Goal: Check status: Check status

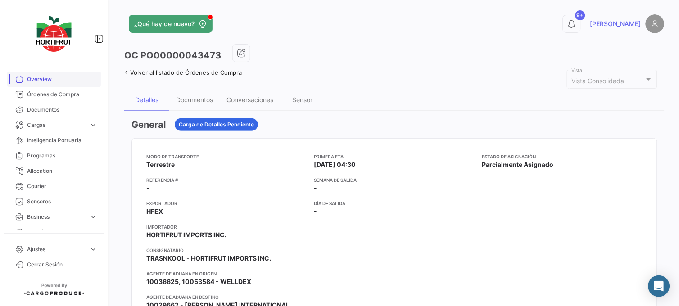
click at [64, 83] on span "Overview" at bounding box center [62, 79] width 70 height 8
click at [71, 96] on span "Órdenes de Compra" at bounding box center [62, 94] width 70 height 8
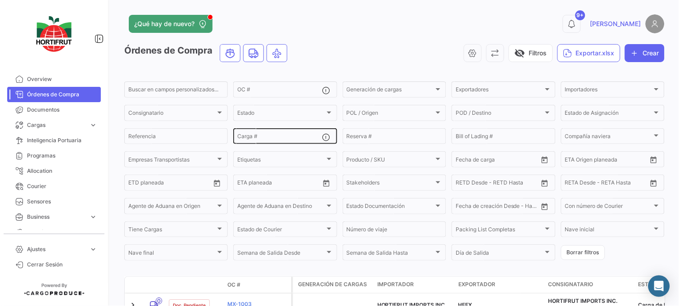
click at [288, 133] on div "Carga #" at bounding box center [279, 136] width 85 height 18
paste input "2526-T-0499"
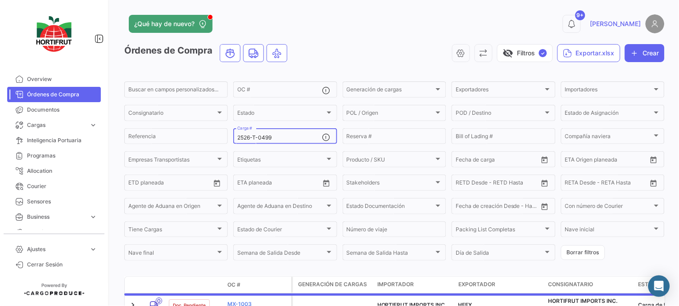
type input "2526-T-0499"
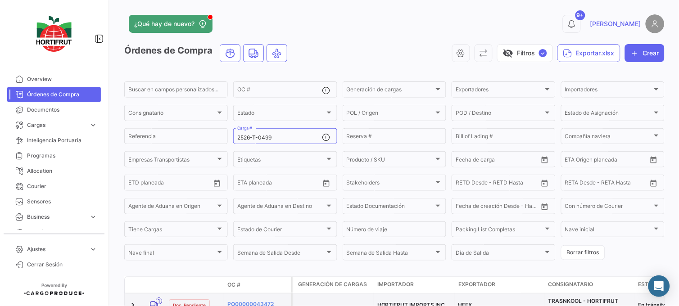
click at [264, 298] on datatable-body-cell "PO00000043472" at bounding box center [257, 304] width 67 height 23
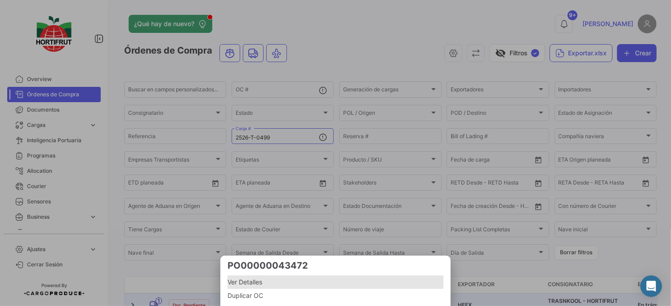
click at [261, 285] on span "Ver Detalles" at bounding box center [336, 282] width 216 height 11
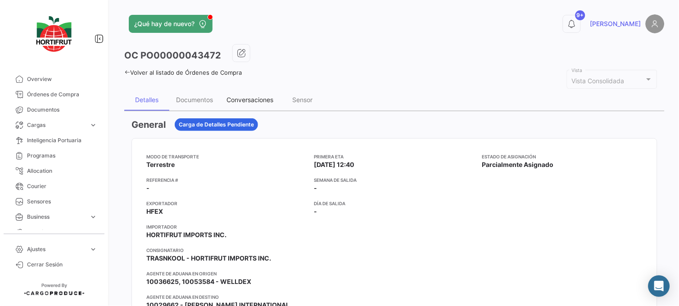
click at [238, 103] on div "Conversaciones" at bounding box center [249, 100] width 47 height 8
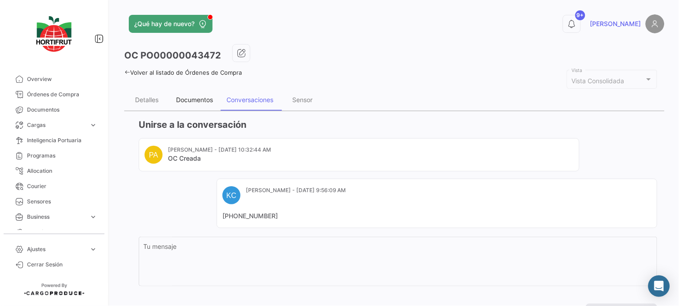
click at [181, 96] on div "Documentos" at bounding box center [194, 100] width 37 height 8
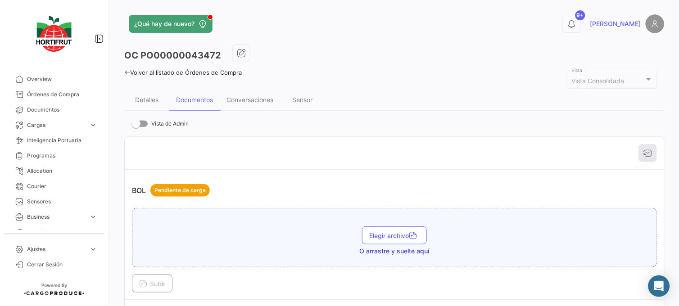
click at [158, 100] on div "Detalles" at bounding box center [146, 100] width 45 height 22
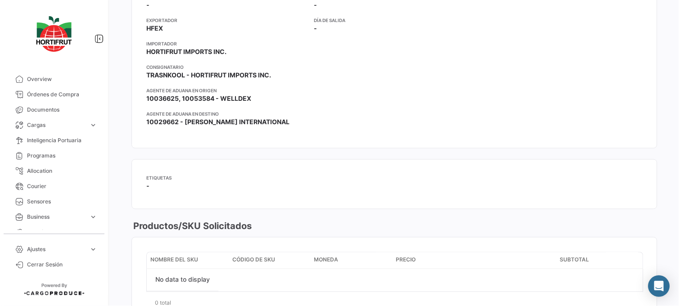
scroll to position [185, 0]
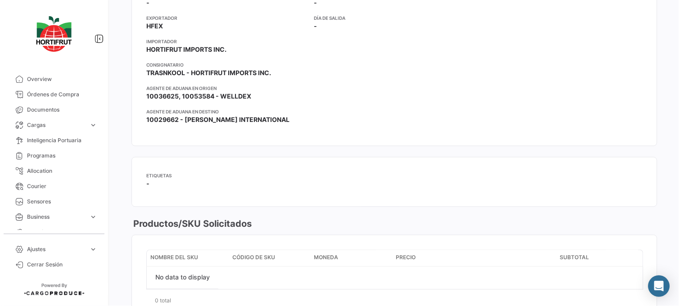
drag, startPoint x: 670, startPoint y: 142, endPoint x: 673, endPoint y: 209, distance: 67.1
click at [673, 209] on div "¿Qué hay de nuevo? 9+ [PERSON_NAME] OC PO00000043472 Volver al listado de Órden…" at bounding box center [394, 153] width 569 height 306
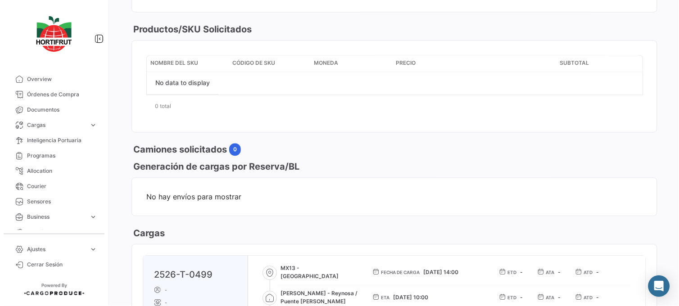
scroll to position [445, 0]
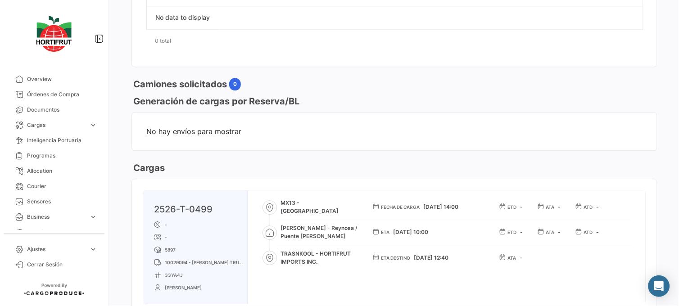
drag, startPoint x: 183, startPoint y: 249, endPoint x: 162, endPoint y: 248, distance: 20.7
click at [162, 248] on p "5897" at bounding box center [199, 249] width 90 height 7
copy p "5897"
